Goal: Task Accomplishment & Management: Complete application form

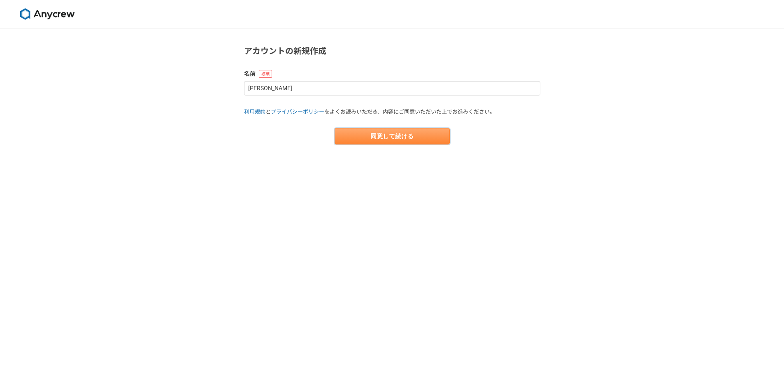
click at [397, 142] on button "同意して続ける" at bounding box center [391, 136] width 115 height 16
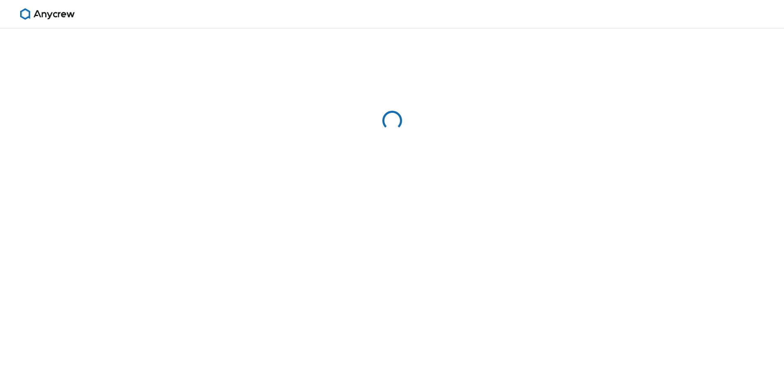
select select "13"
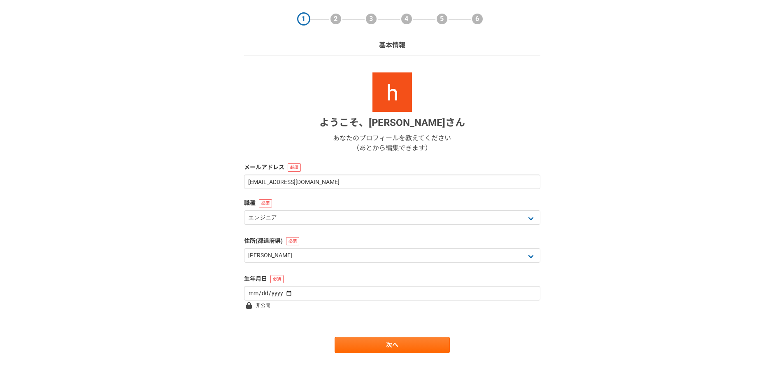
scroll to position [35, 0]
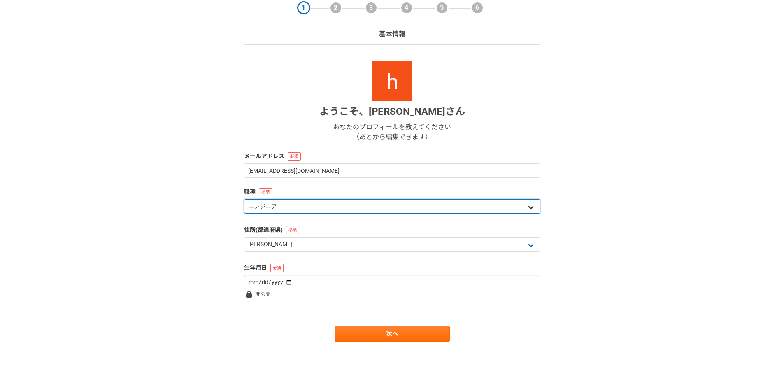
click at [322, 203] on select "エンジニア デザイナー ライター 営業 マーケティング 企画・事業開発 バックオフィス その他" at bounding box center [392, 206] width 296 height 14
click at [311, 207] on select "エンジニア デザイナー ライター 営業 マーケティング 企画・事業開発 バックオフィス その他" at bounding box center [392, 206] width 296 height 14
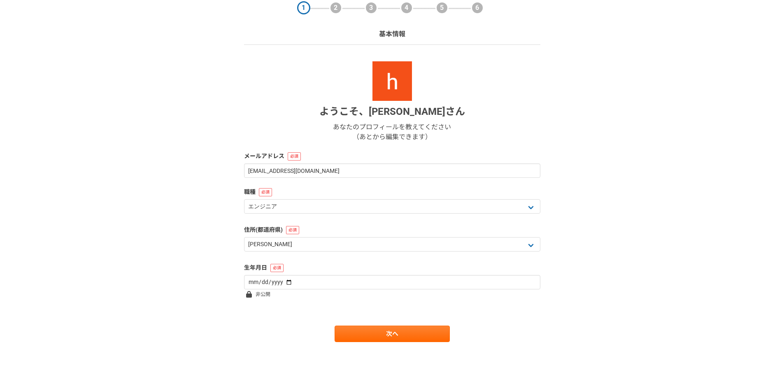
click at [149, 216] on div "1 2 3 4 5 6 基本情報 ようこそ、 hiroyuki hombo さん あなたのプロフィールを教えてください （あとから編集できます） メールアドレ…" at bounding box center [392, 184] width 784 height 382
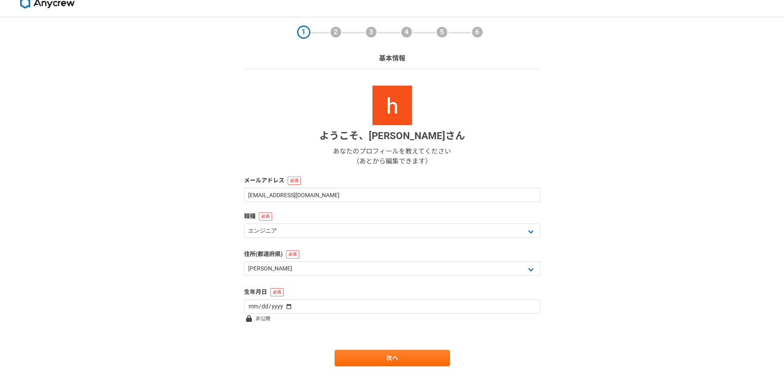
scroll to position [0, 0]
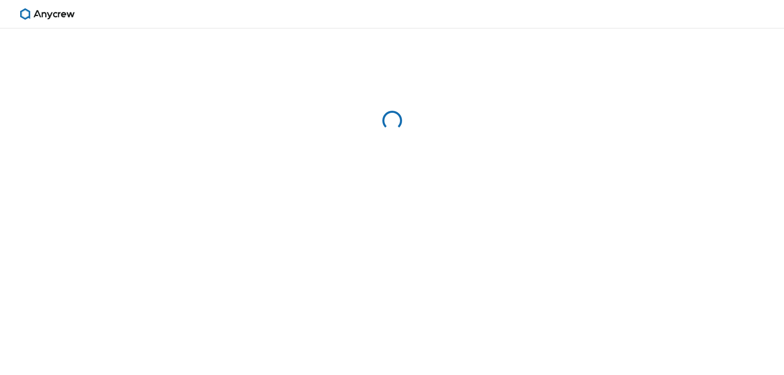
select select "13"
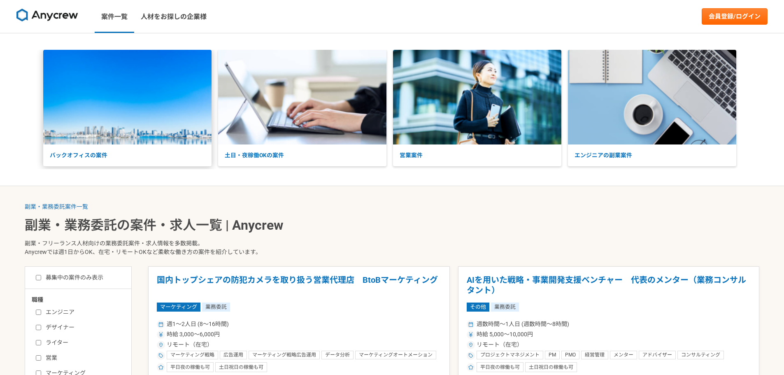
click at [163, 133] on img at bounding box center [127, 97] width 168 height 95
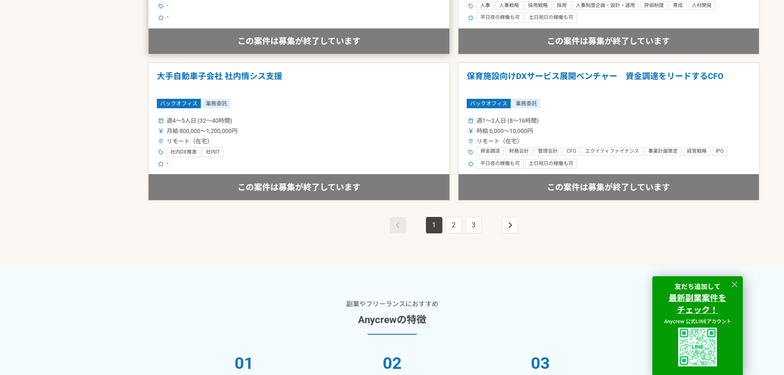
scroll to position [1522, 0]
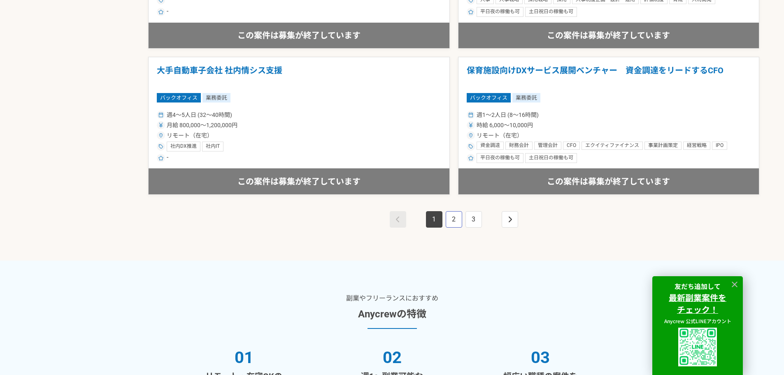
click at [457, 221] on link "2" at bounding box center [454, 219] width 16 height 16
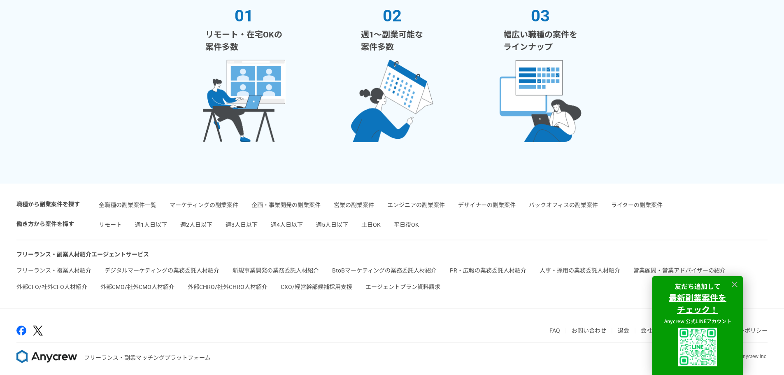
scroll to position [1869, 0]
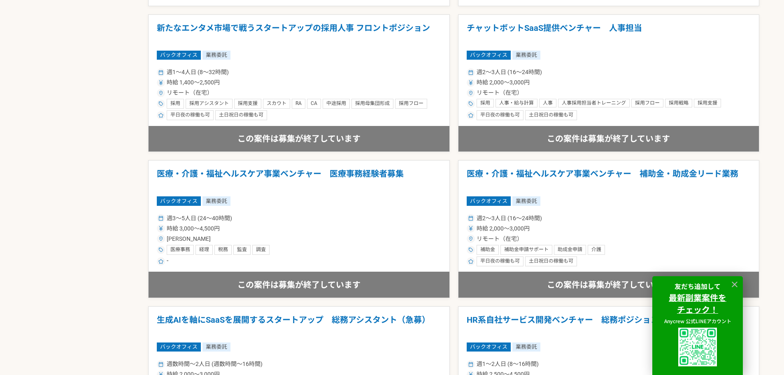
scroll to position [1869, 0]
